Goal: Task Accomplishment & Management: Manage account settings

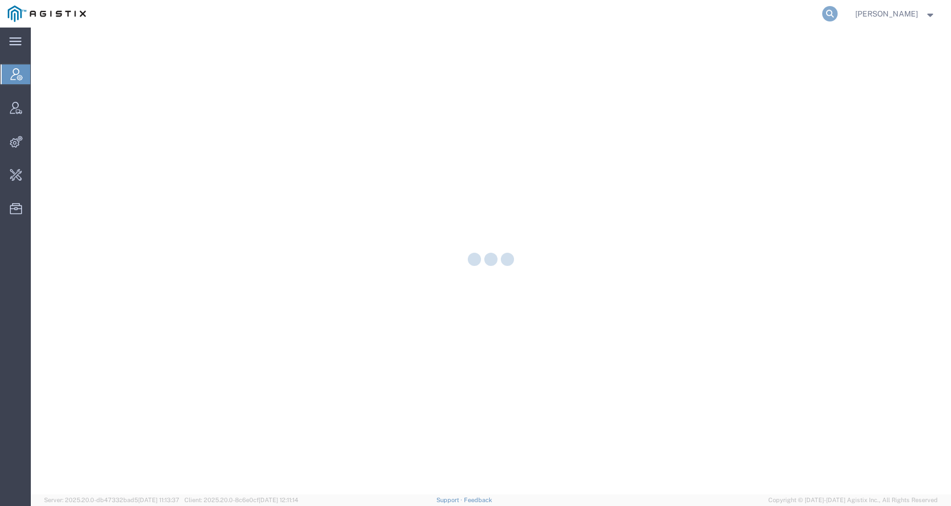
click at [838, 15] on icon at bounding box center [830, 13] width 15 height 15
click at [817, 15] on input "search" at bounding box center [655, 14] width 335 height 26
paste input "airgo-transit-update@airgoww.com"
type input "airgo-transit-update@airgoww.com"
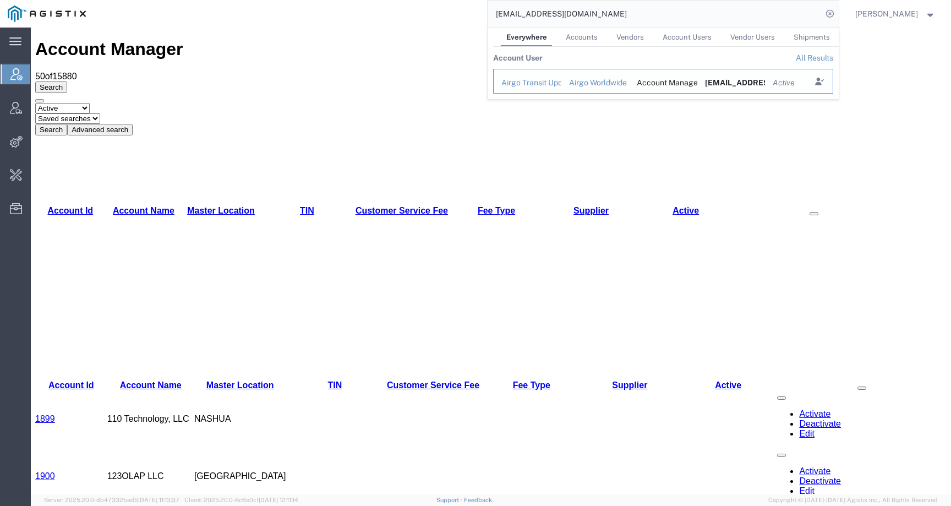
click at [535, 81] on div "Airgo Transit Update" at bounding box center [528, 83] width 52 height 12
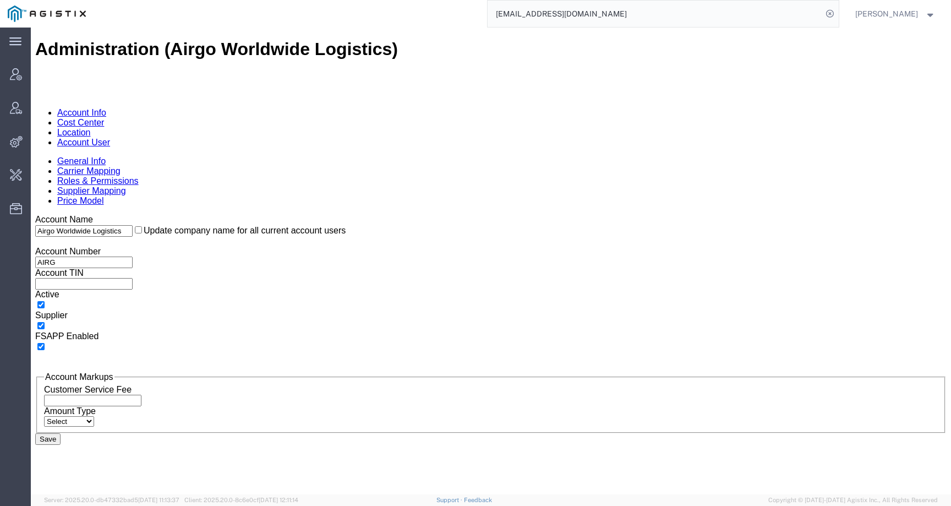
click at [121, 166] on link "Carrier Mapping" at bounding box center [88, 170] width 63 height 9
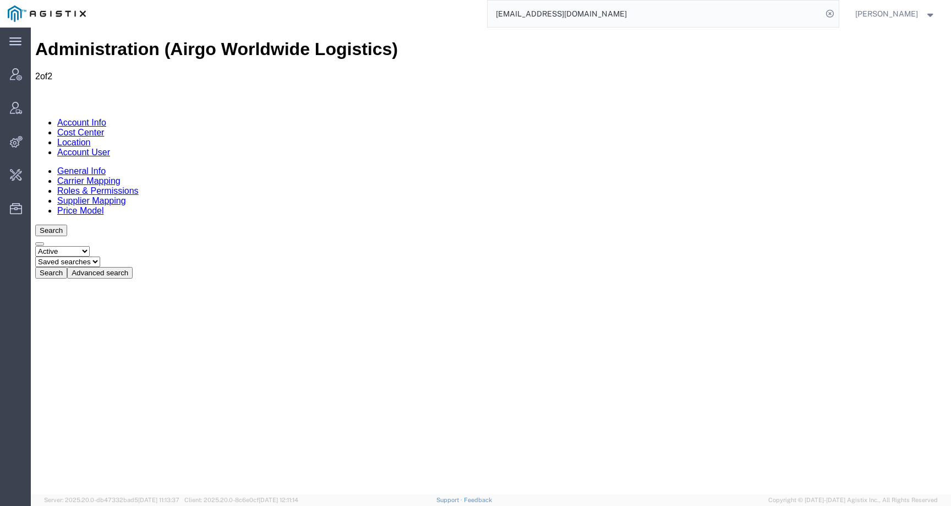
click at [110, 148] on link "Account User" at bounding box center [83, 152] width 53 height 9
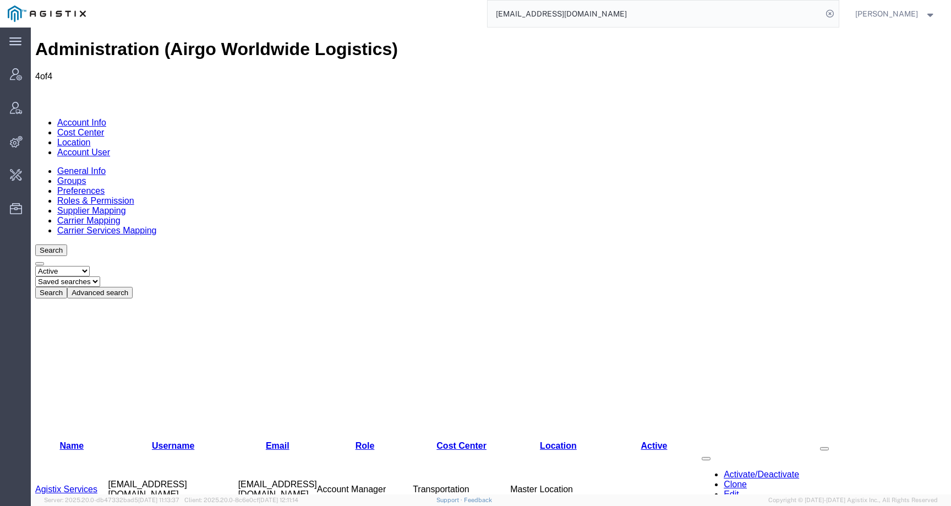
click at [87, 118] on link "Account Info" at bounding box center [81, 122] width 49 height 9
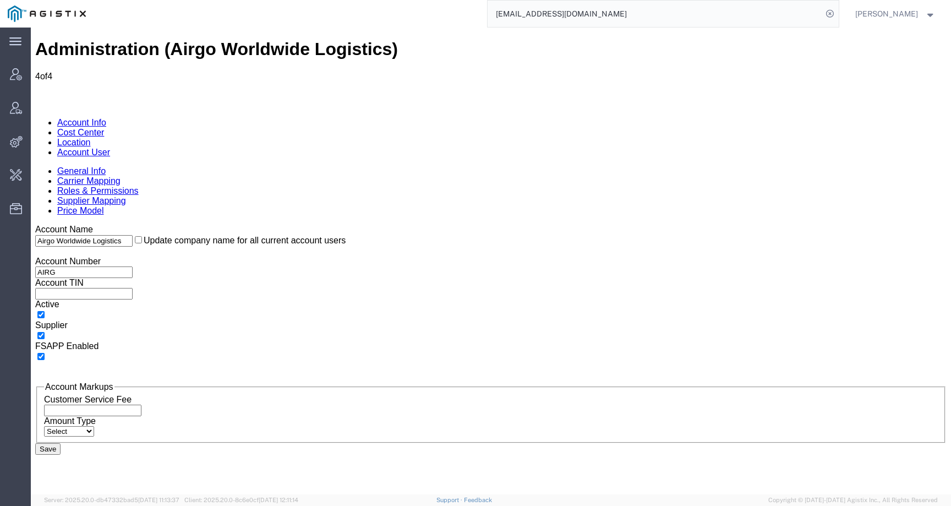
click at [655, 6] on input "airgo-transit-update@airgoww.com" at bounding box center [655, 14] width 335 height 26
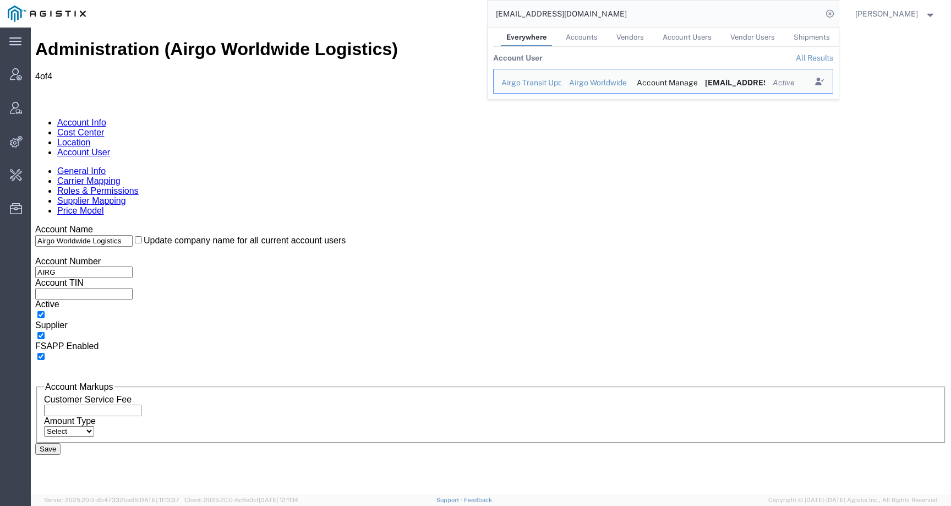
click at [689, 40] on span "Account Users" at bounding box center [687, 37] width 49 height 8
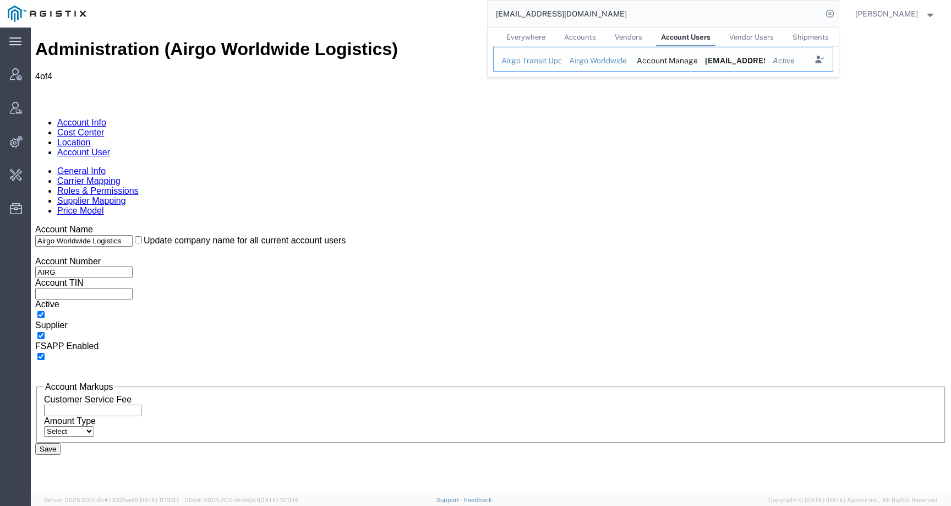
click at [554, 64] on div "Airgo Transit Update" at bounding box center [528, 61] width 52 height 12
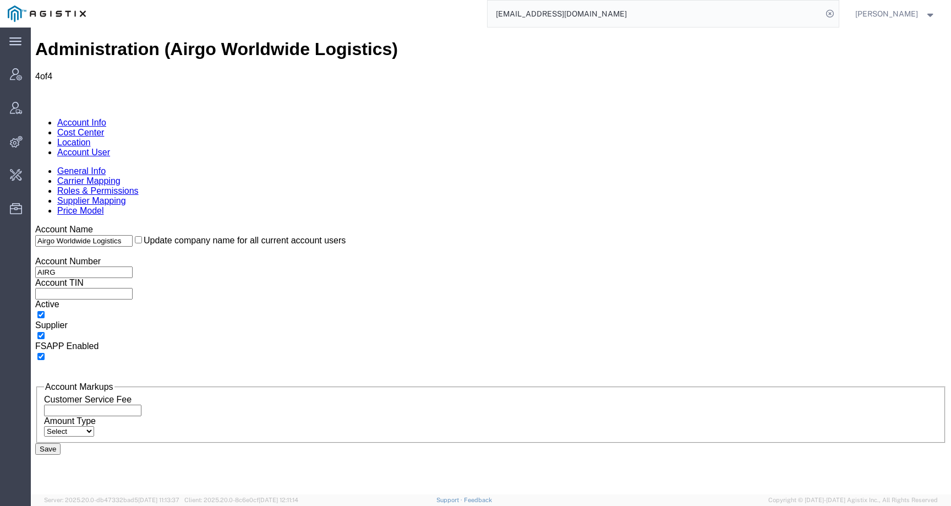
click at [108, 176] on link "Carrier Mapping" at bounding box center [88, 180] width 63 height 9
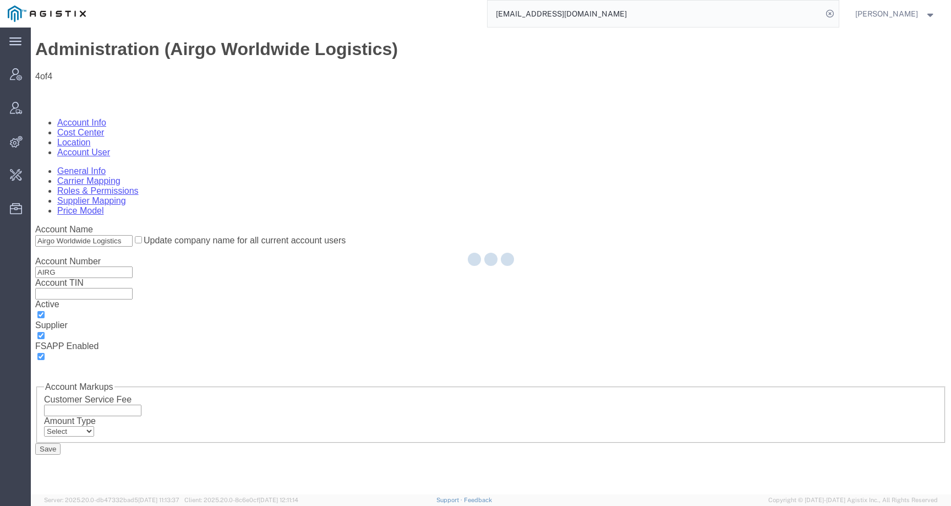
click at [228, 90] on div at bounding box center [491, 261] width 921 height 467
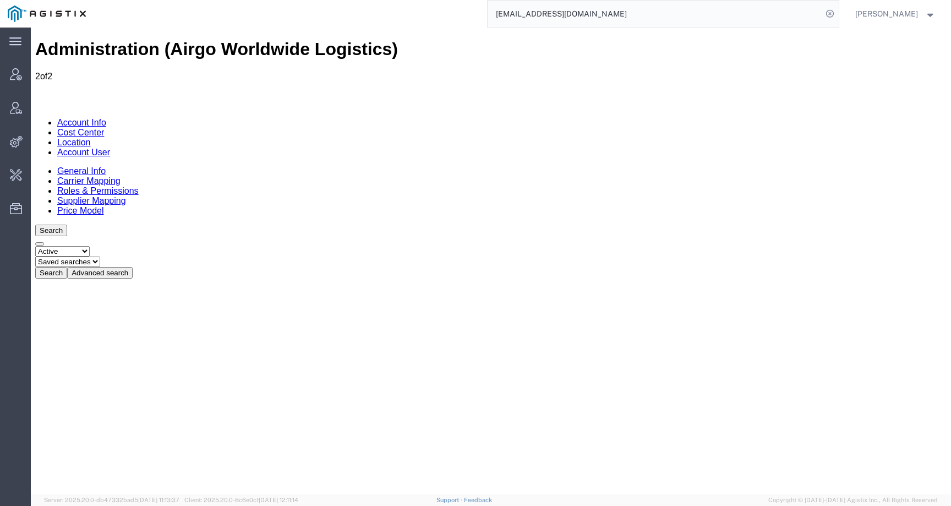
click at [139, 186] on link "Roles & Permissions" at bounding box center [97, 190] width 81 height 9
click at [126, 196] on link "Supplier Mapping" at bounding box center [91, 200] width 69 height 9
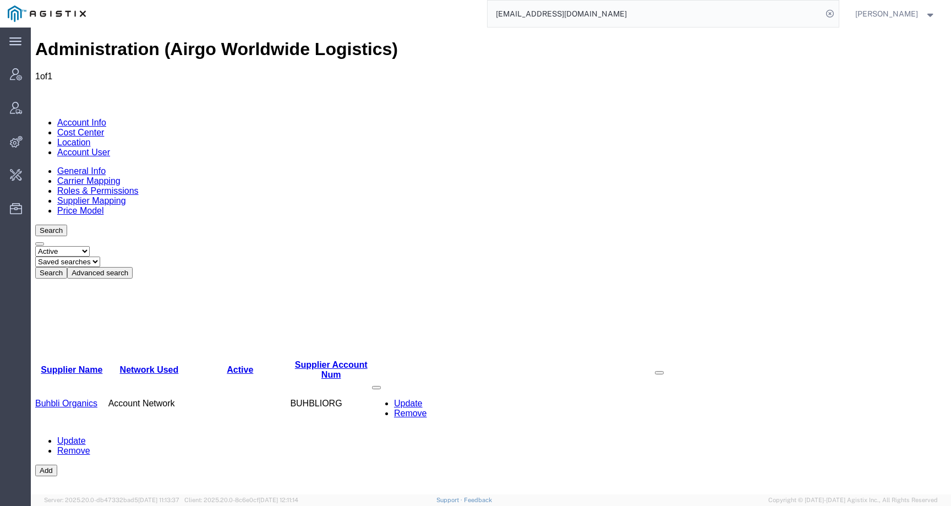
click at [104, 206] on link "Price Model" at bounding box center [80, 210] width 46 height 9
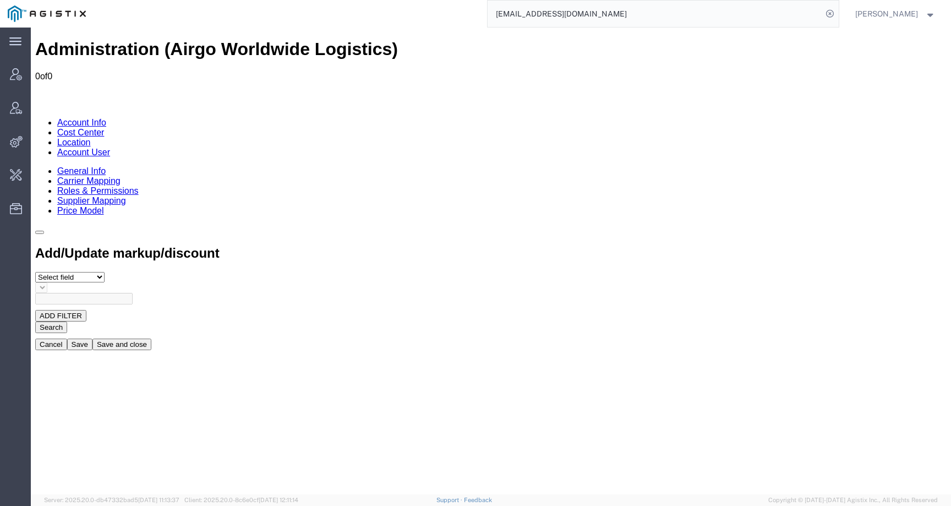
click at [121, 176] on link "Carrier Mapping" at bounding box center [88, 180] width 63 height 9
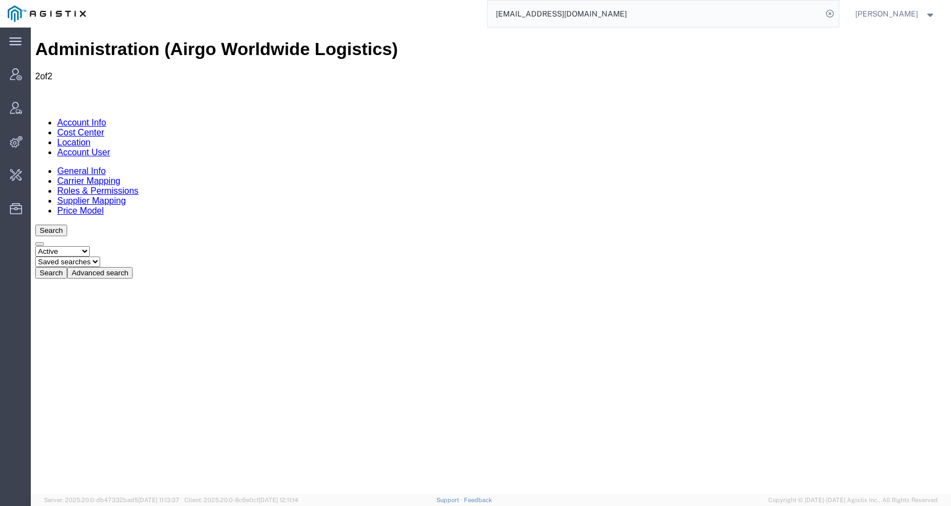
click at [104, 128] on link "Cost Center" at bounding box center [80, 132] width 47 height 9
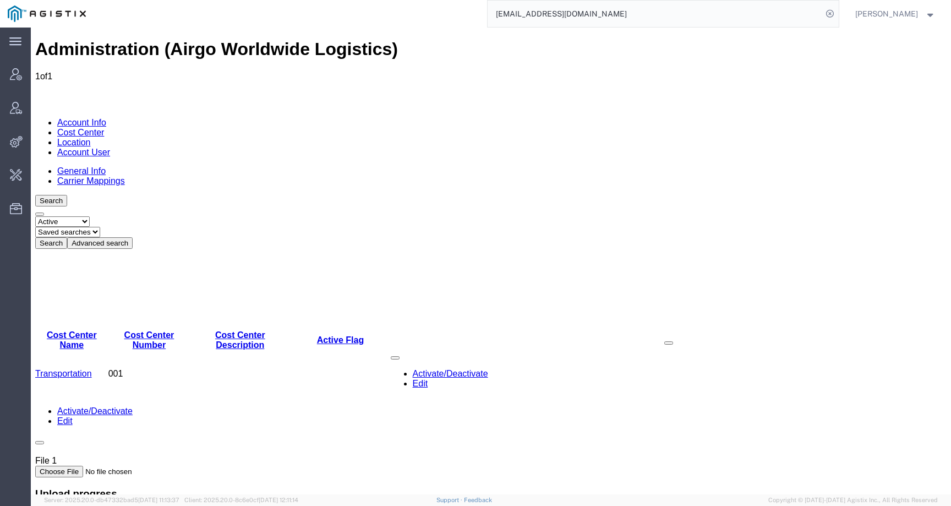
click at [110, 148] on link "Account User" at bounding box center [83, 152] width 53 height 9
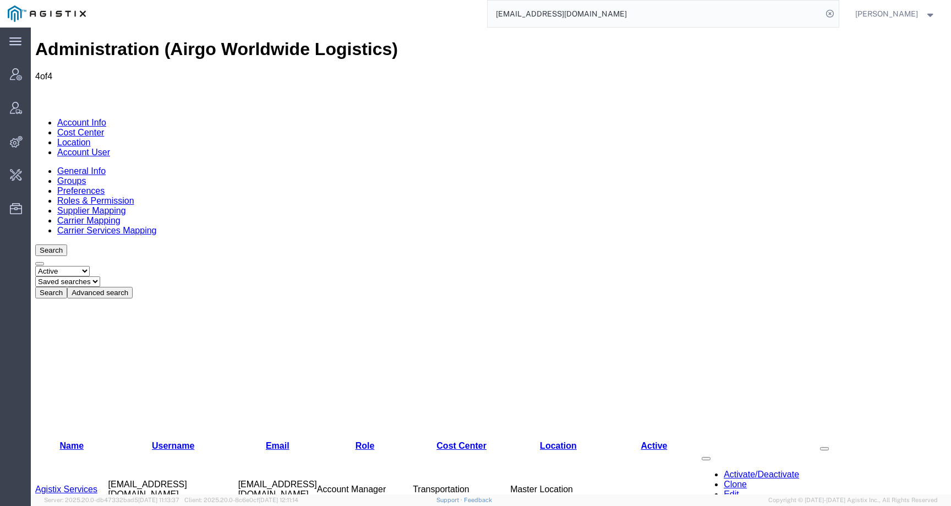
click at [75, 118] on link "Account Info" at bounding box center [81, 122] width 49 height 9
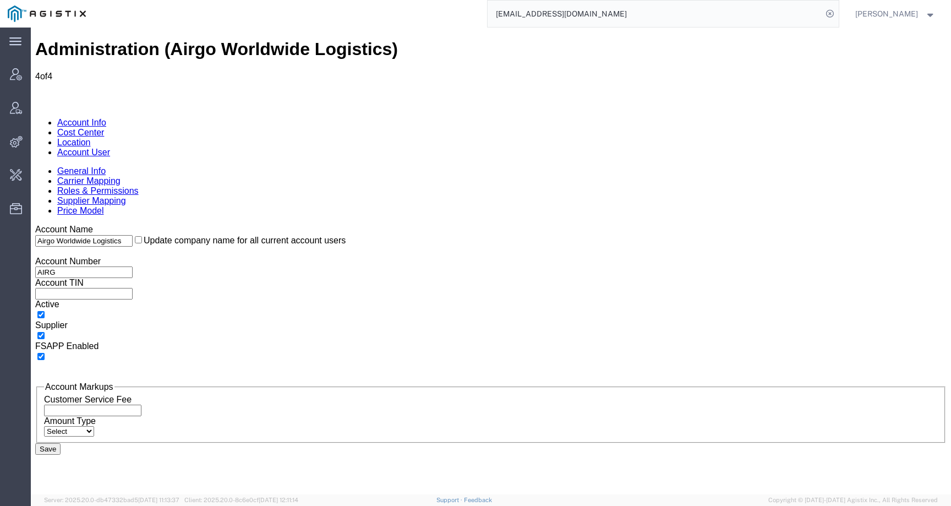
click at [139, 186] on link "Roles & Permissions" at bounding box center [97, 190] width 81 height 9
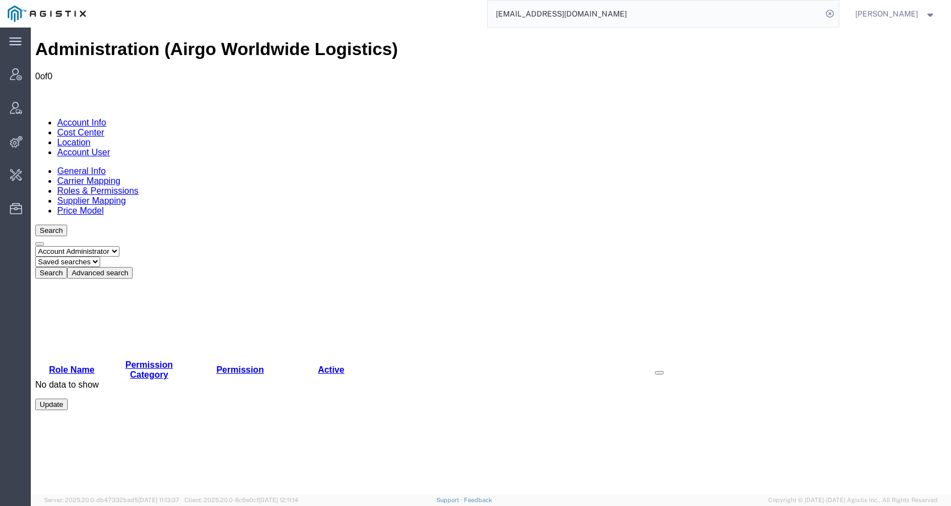
click at [105, 246] on select "Select status Account Administrator Account Manager Account User All Location M…" at bounding box center [77, 251] width 84 height 10
select select "ALL"
click at [35, 246] on select "Select status Account Administrator Account Manager Account User All Location M…" at bounding box center [77, 251] width 84 height 10
click at [67, 267] on button "Search" at bounding box center [51, 273] width 32 height 12
click at [104, 128] on link "Cost Center" at bounding box center [80, 132] width 47 height 9
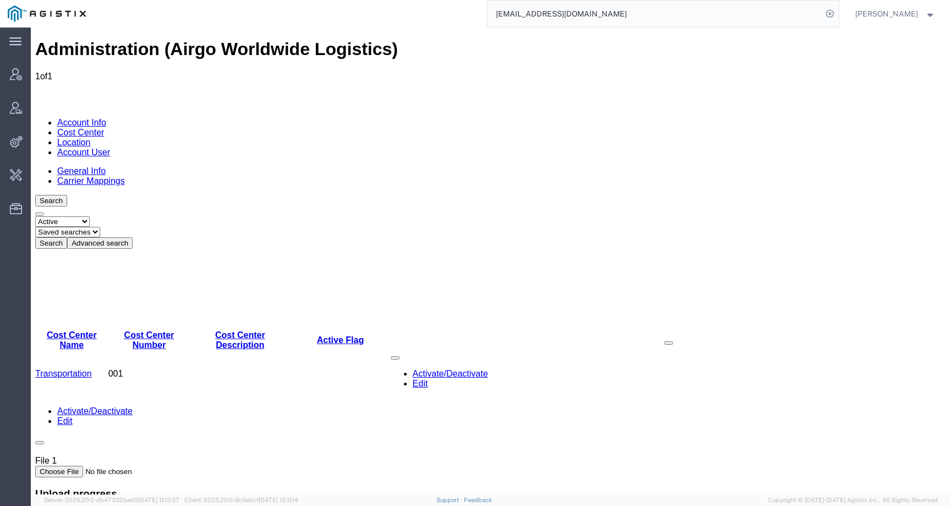
click at [655, 15] on input "airgo-transit-update@airgoww.com" at bounding box center [655, 14] width 335 height 26
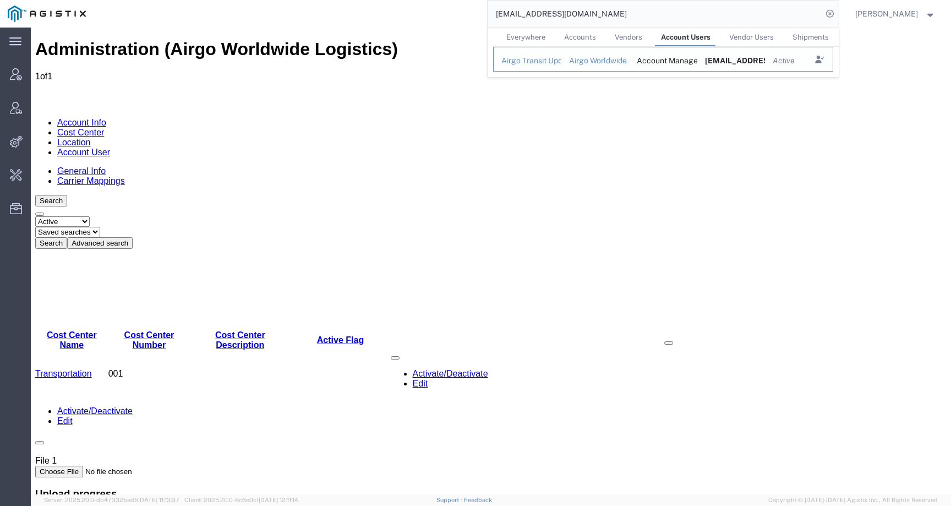
click at [618, 61] on div "Airgo Worldwide Logistics" at bounding box center [595, 61] width 53 height 12
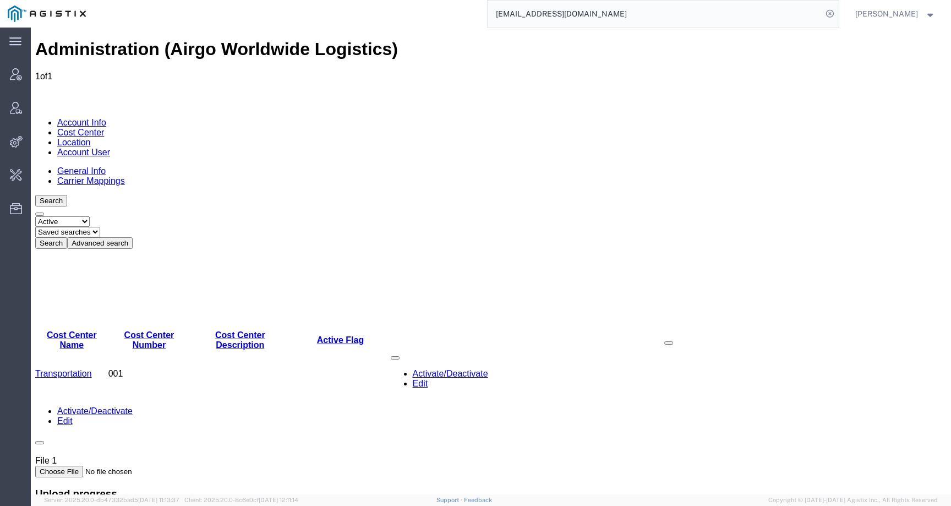
click at [110, 148] on link "Account User" at bounding box center [83, 152] width 53 height 9
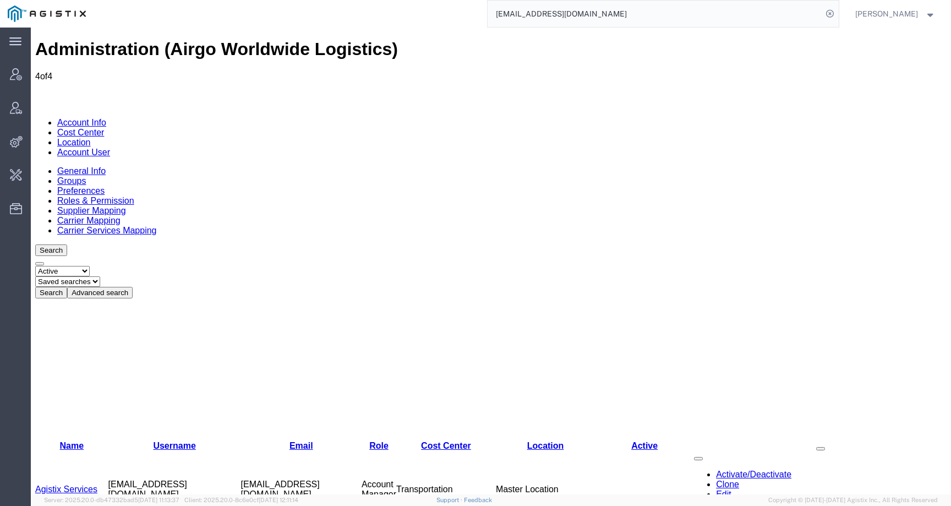
drag, startPoint x: 287, startPoint y: 153, endPoint x: 378, endPoint y: 152, distance: 90.8
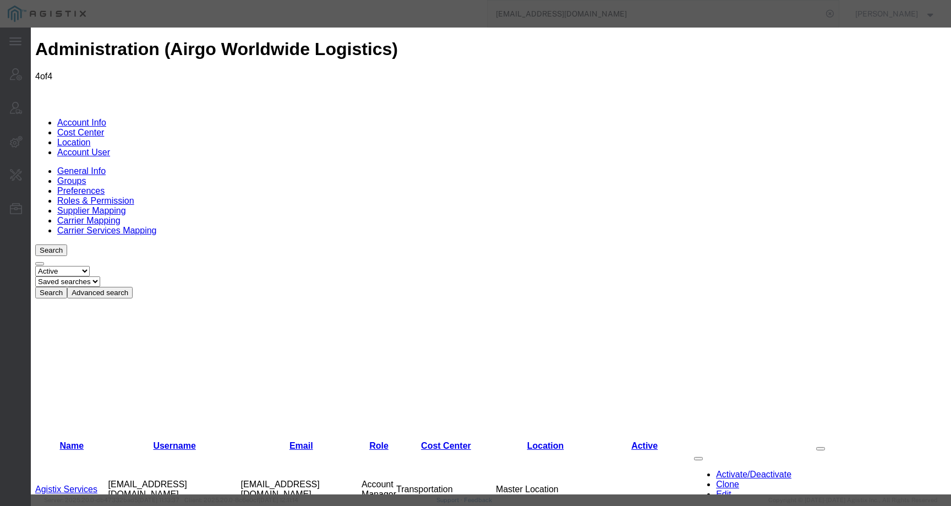
select select "COSTCENTER"
select select "1872561"
select select
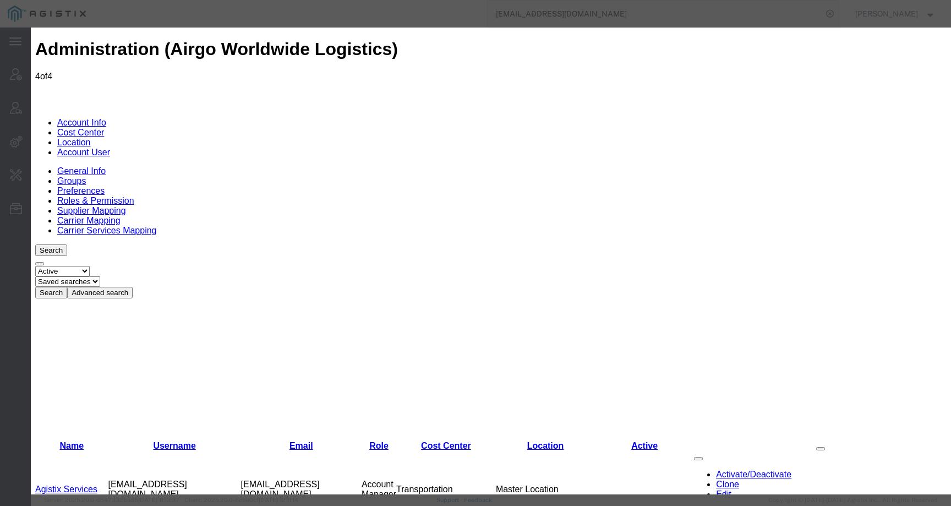
select select
